Goal: Information Seeking & Learning: Learn about a topic

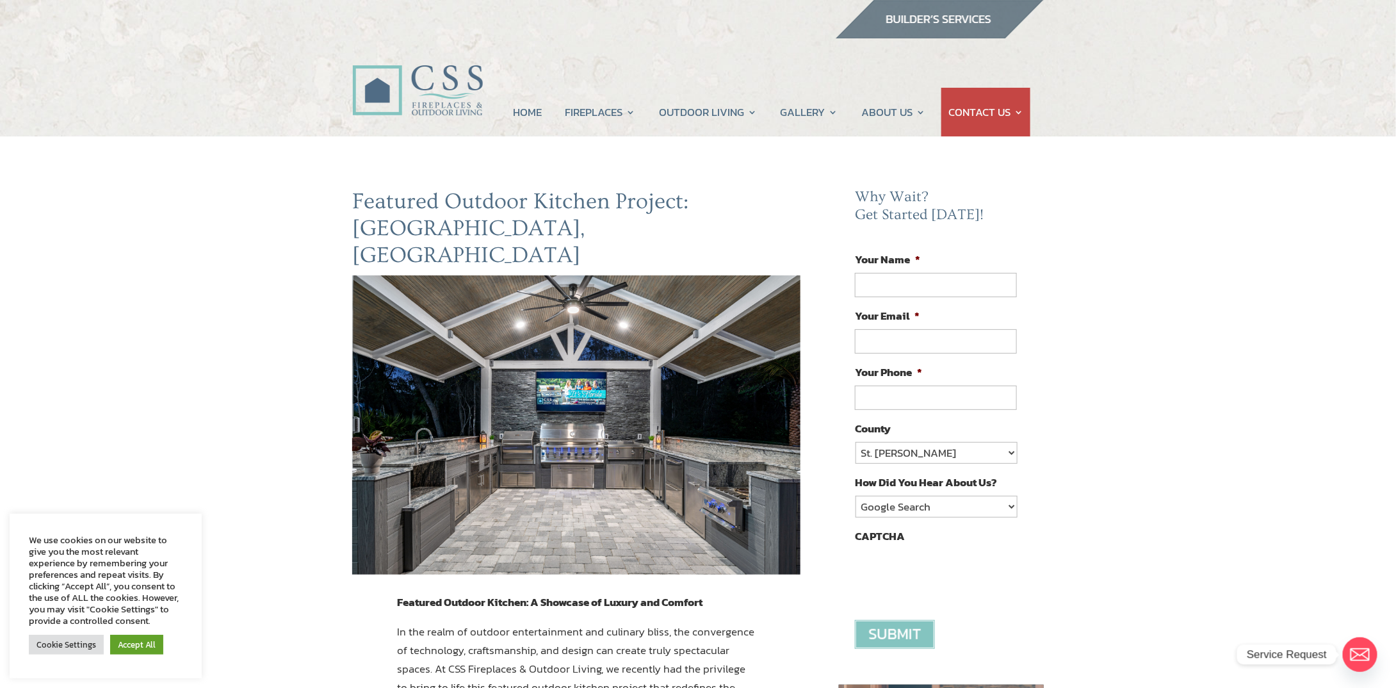
click at [585, 336] on img at bounding box center [576, 424] width 448 height 299
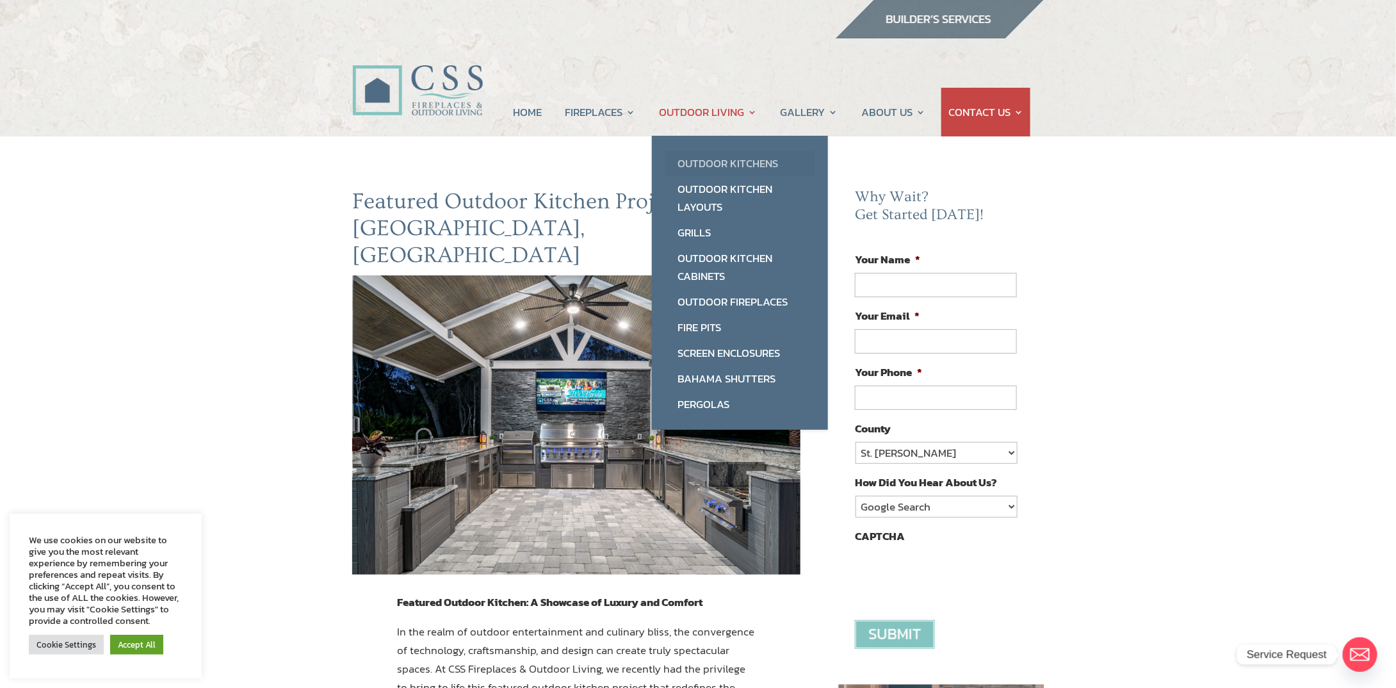
click at [741, 163] on link "Outdoor Kitchens" at bounding box center [740, 164] width 151 height 26
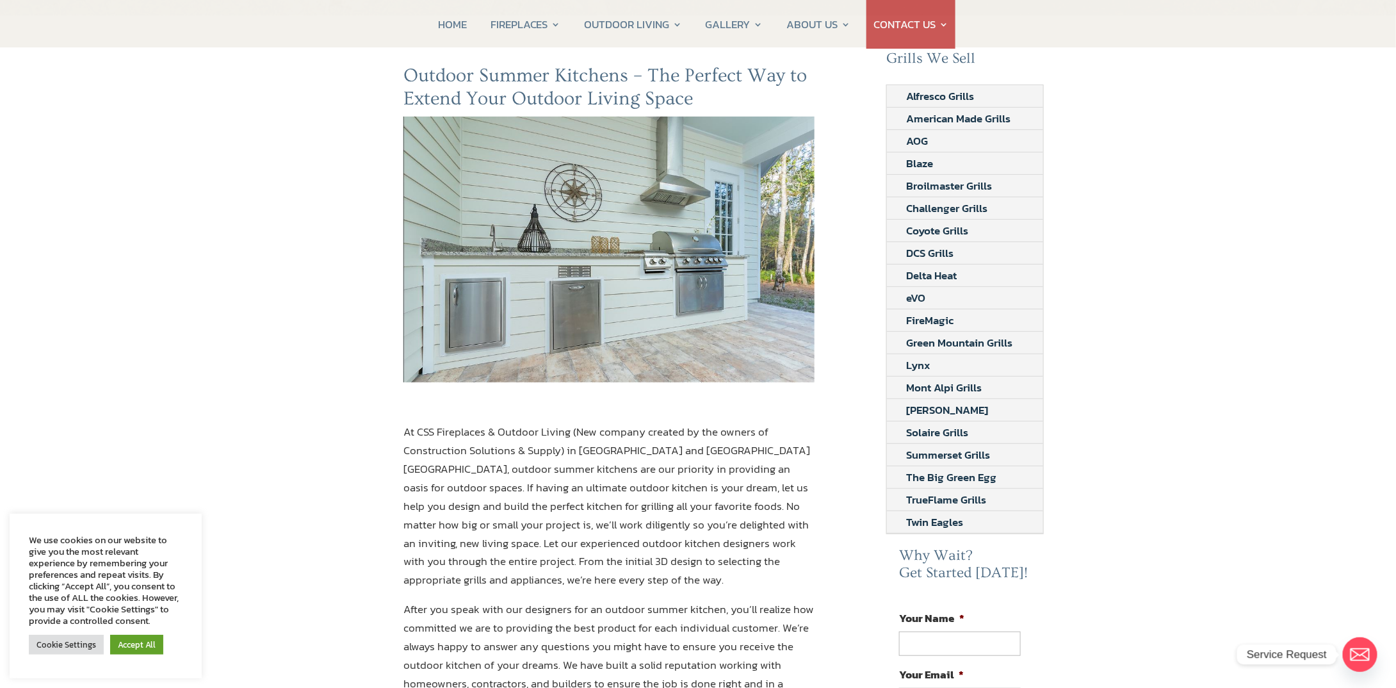
scroll to position [16, 0]
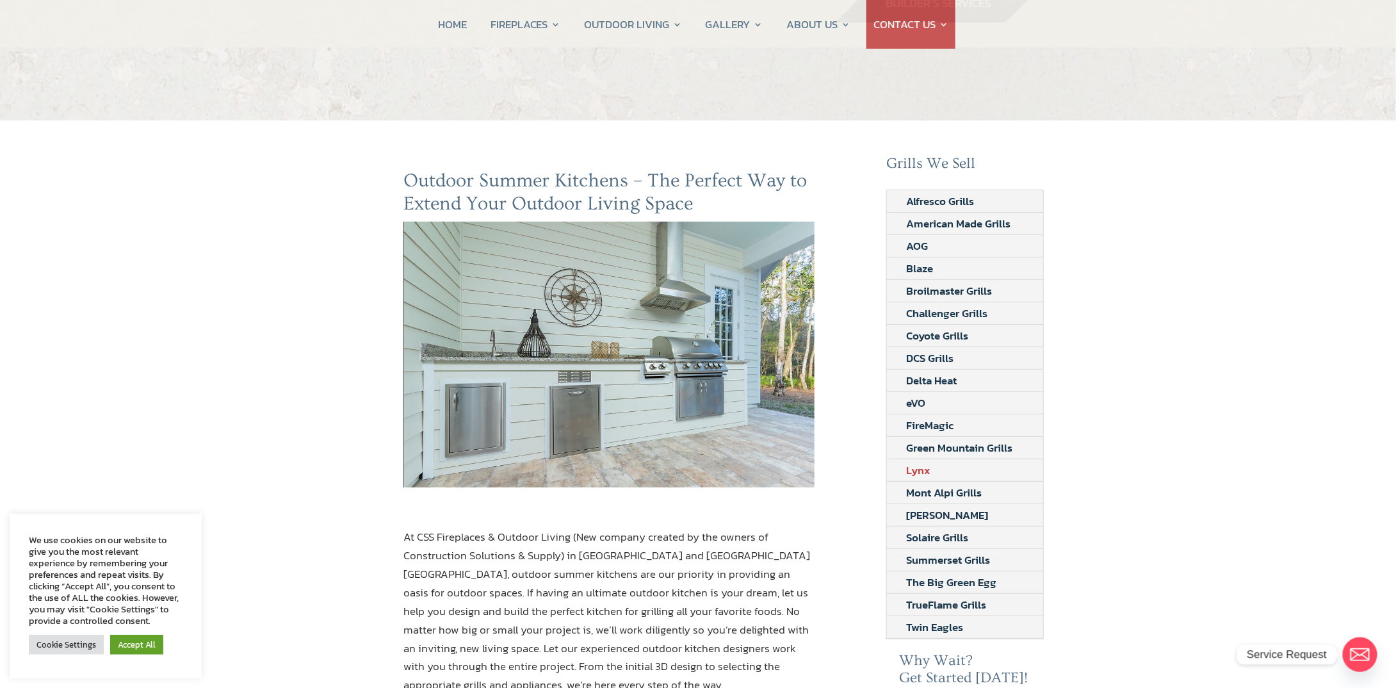
click at [921, 462] on link "Lynx" at bounding box center [918, 470] width 63 height 22
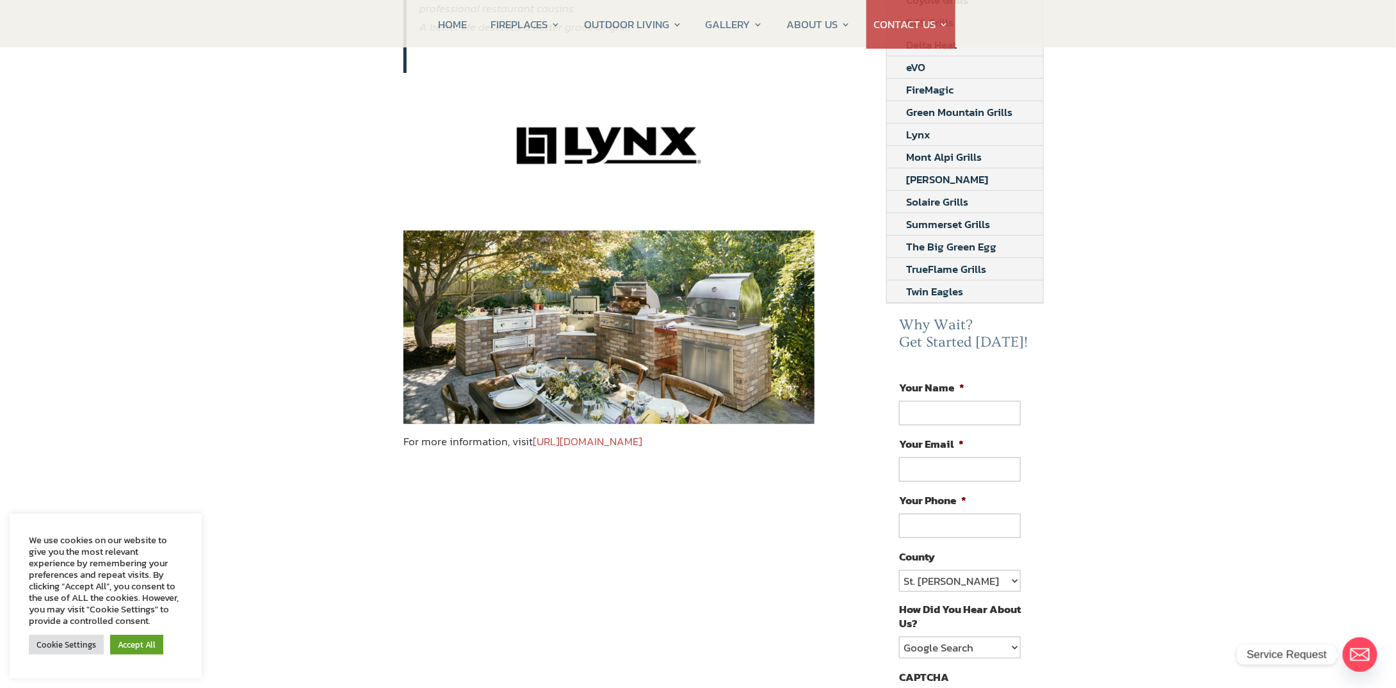
scroll to position [352, 0]
